Goal: Contribute content

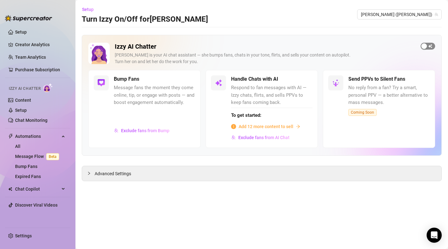
click at [430, 45] on span "button" at bounding box center [428, 46] width 14 height 7
click at [307, 79] on span "button" at bounding box center [306, 79] width 14 height 7
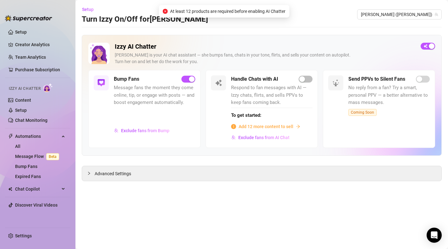
click at [287, 127] on span "Add 12 more content to sell" at bounding box center [266, 126] width 55 height 7
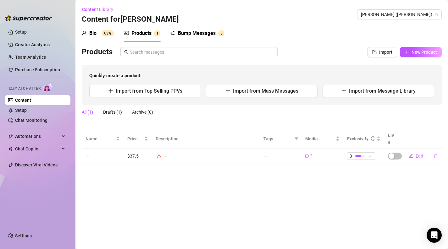
click at [226, 153] on div "—" at bounding box center [206, 156] width 101 height 7
click at [165, 153] on div "—" at bounding box center [206, 156] width 101 height 7
click at [413, 154] on icon "edit" at bounding box center [411, 156] width 4 height 4
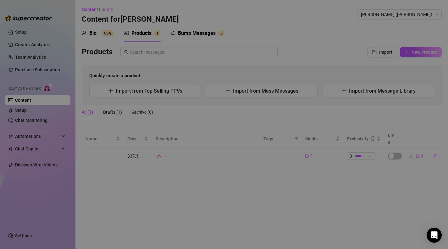
type textarea "😈 JOI 😮‍💨 Showing my tongue 👅, countdown. 😩 Letting you perv for me 😈 moaning r…"
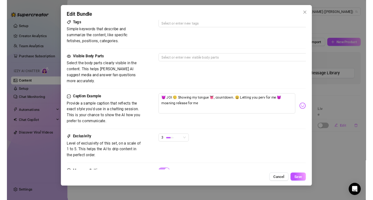
scroll to position [333, 0]
